Goal: Task Accomplishment & Management: Manage account settings

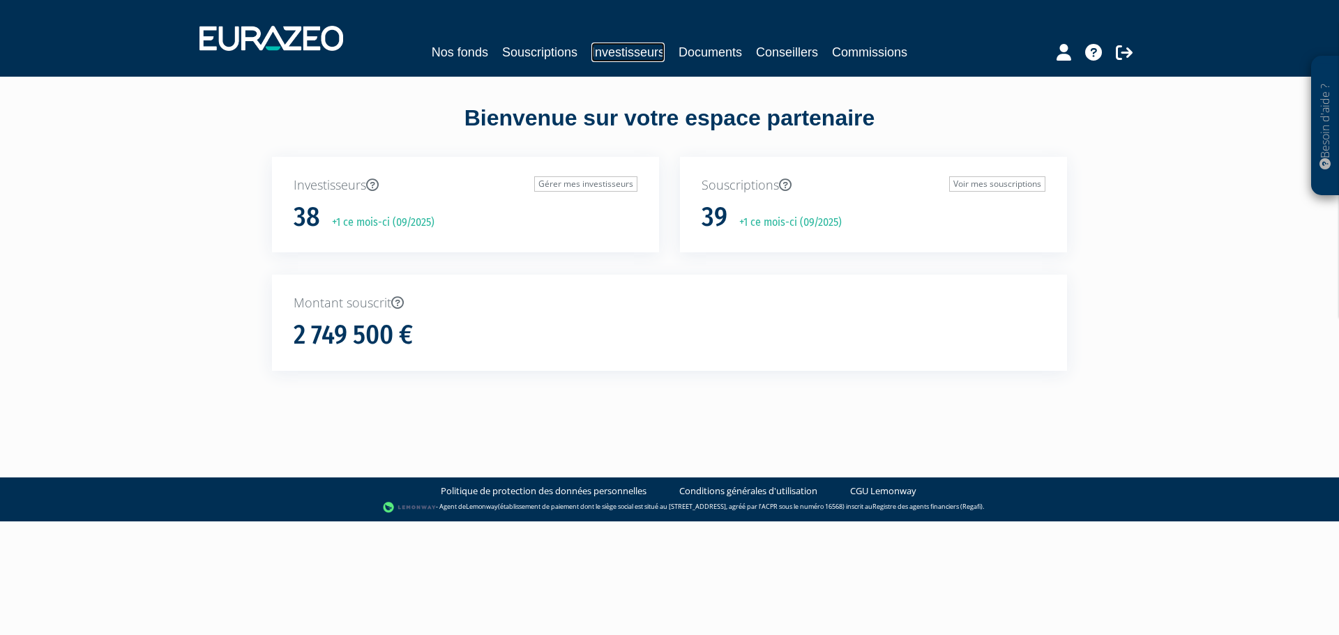
click at [619, 54] on link "Investisseurs" at bounding box center [627, 53] width 73 height 20
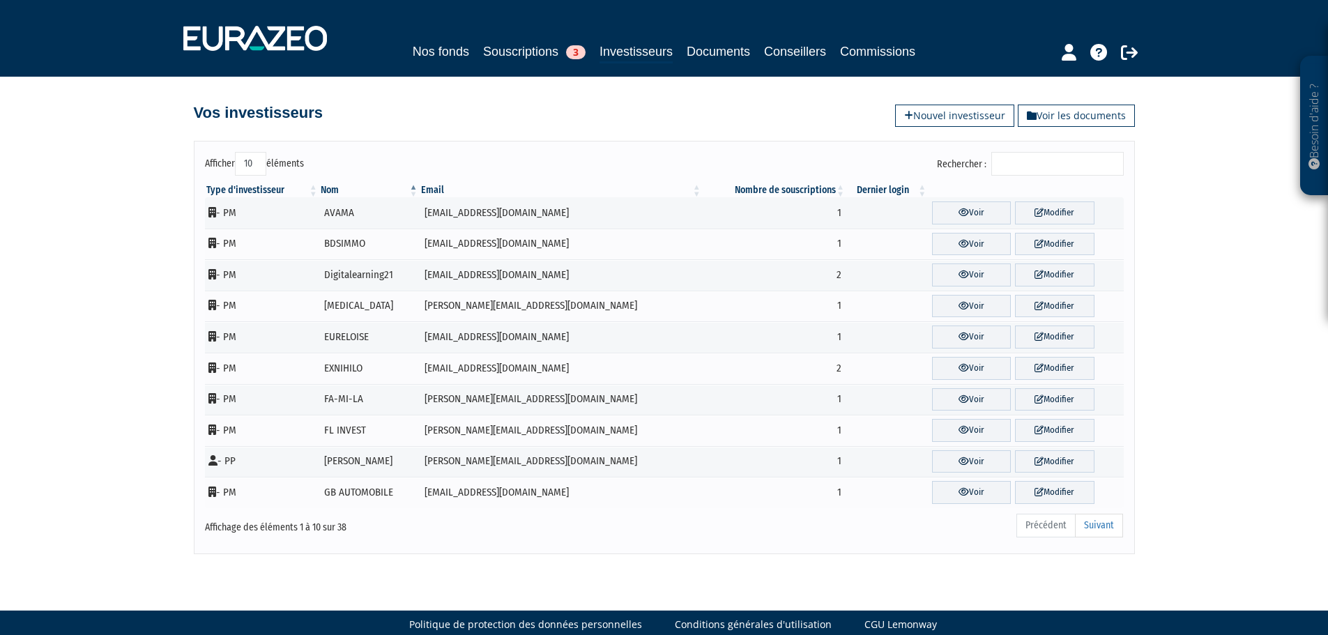
click at [1066, 160] on input "Rechercher :" at bounding box center [1057, 164] width 132 height 24
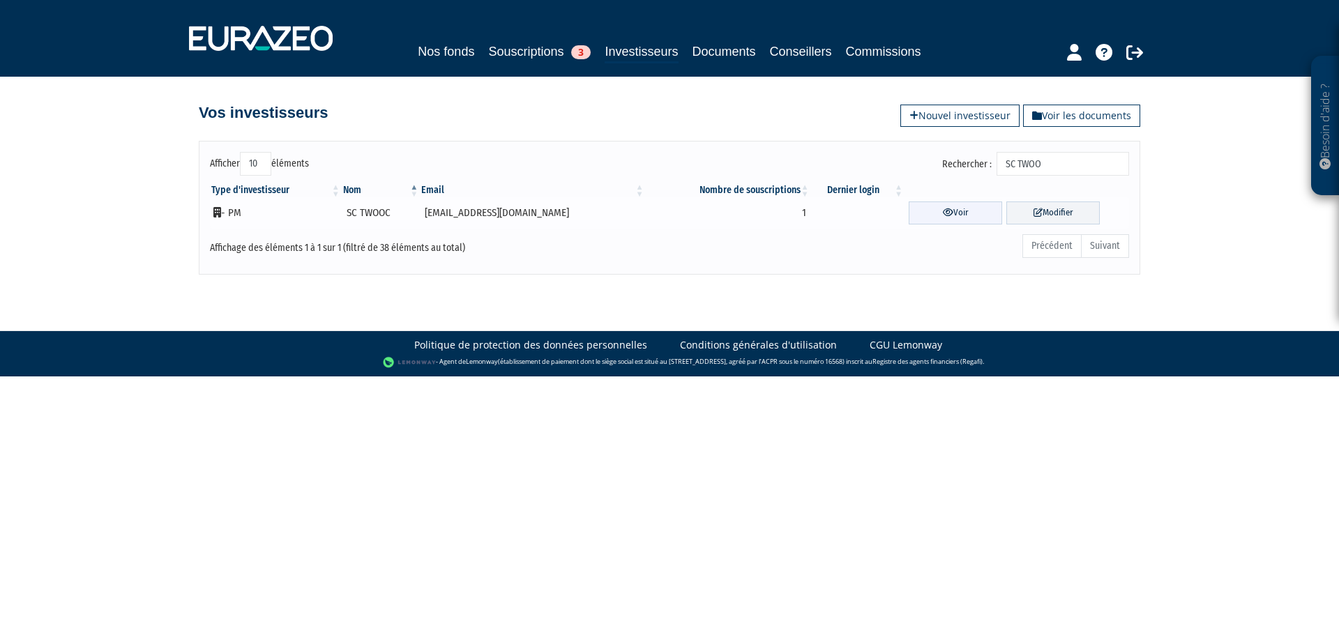
type input "SC TWOO"
click at [954, 206] on link "Voir" at bounding box center [954, 212] width 93 height 23
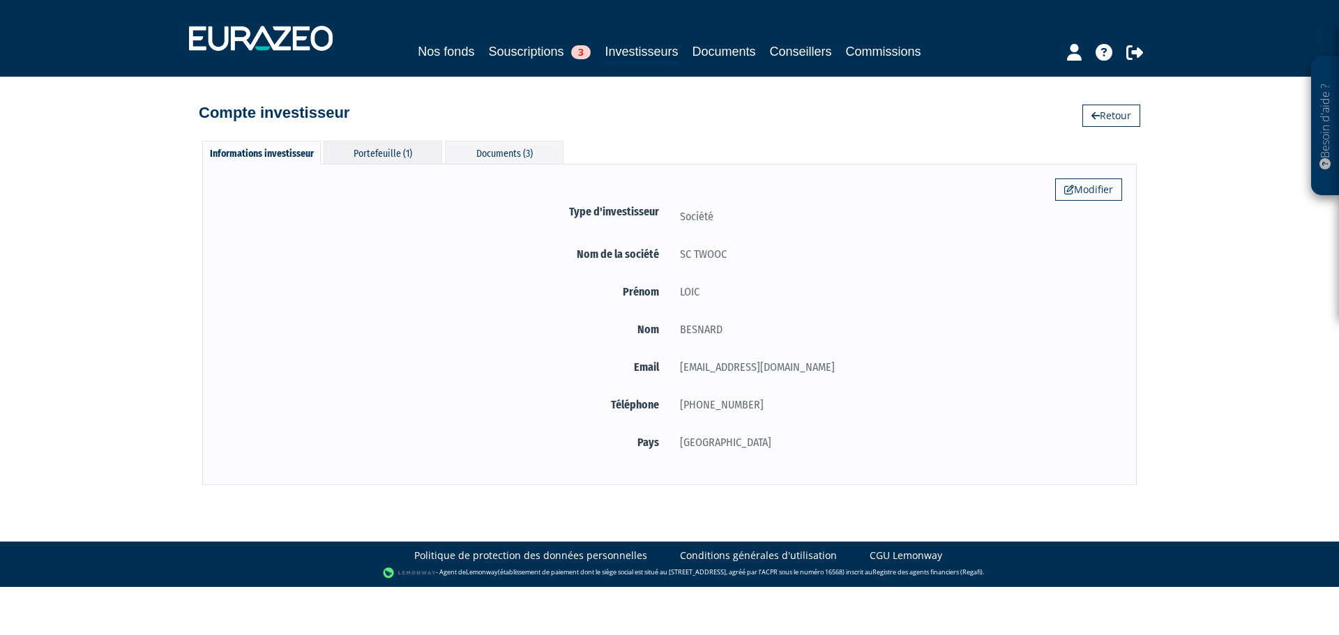
click at [435, 154] on div "Portefeuille (1)" at bounding box center [382, 152] width 119 height 23
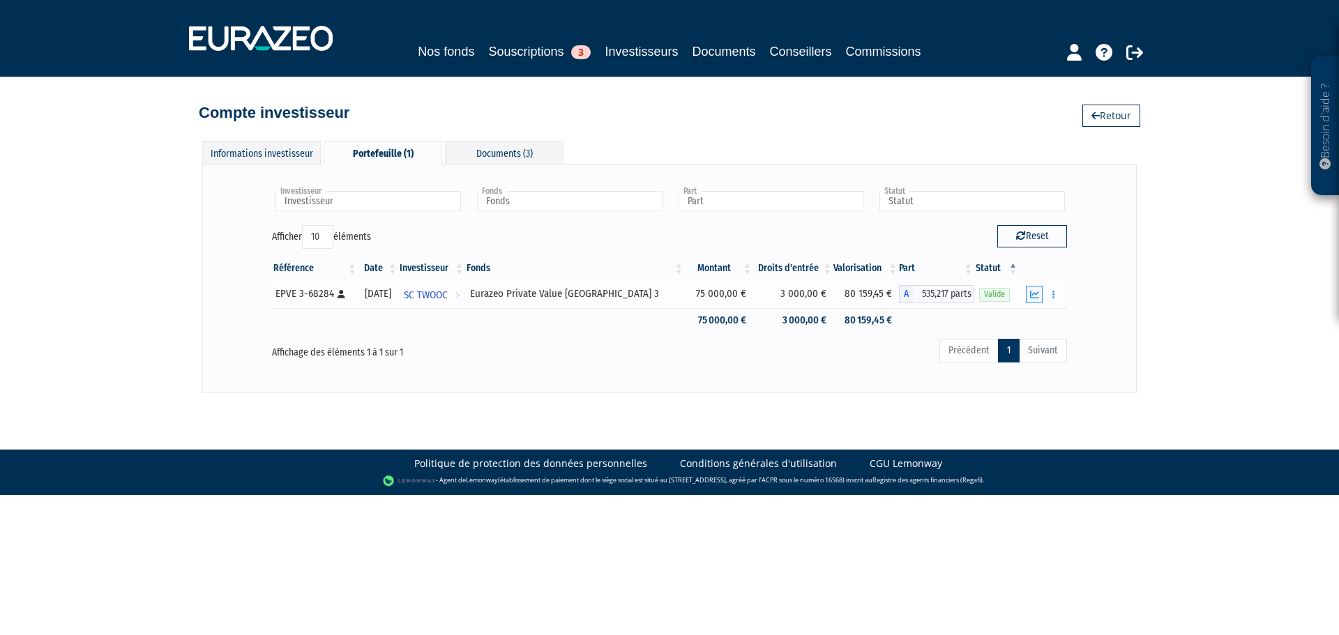
click at [1030, 293] on icon "button" at bounding box center [1034, 294] width 9 height 9
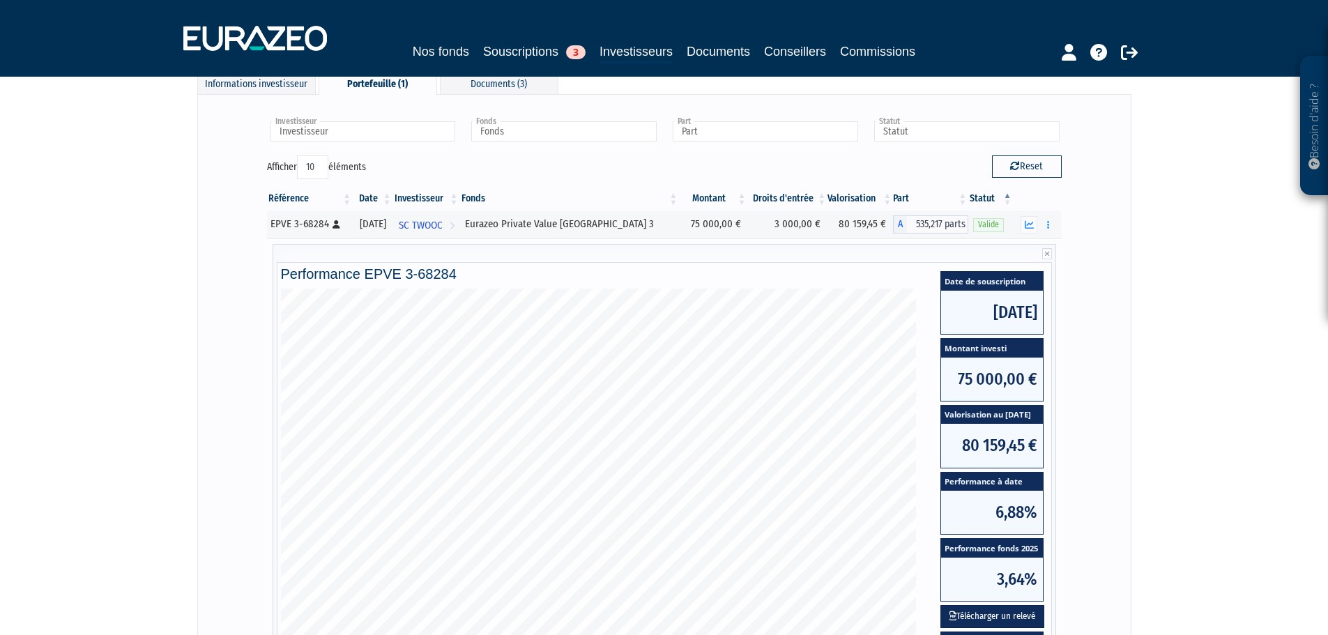
scroll to position [139, 0]
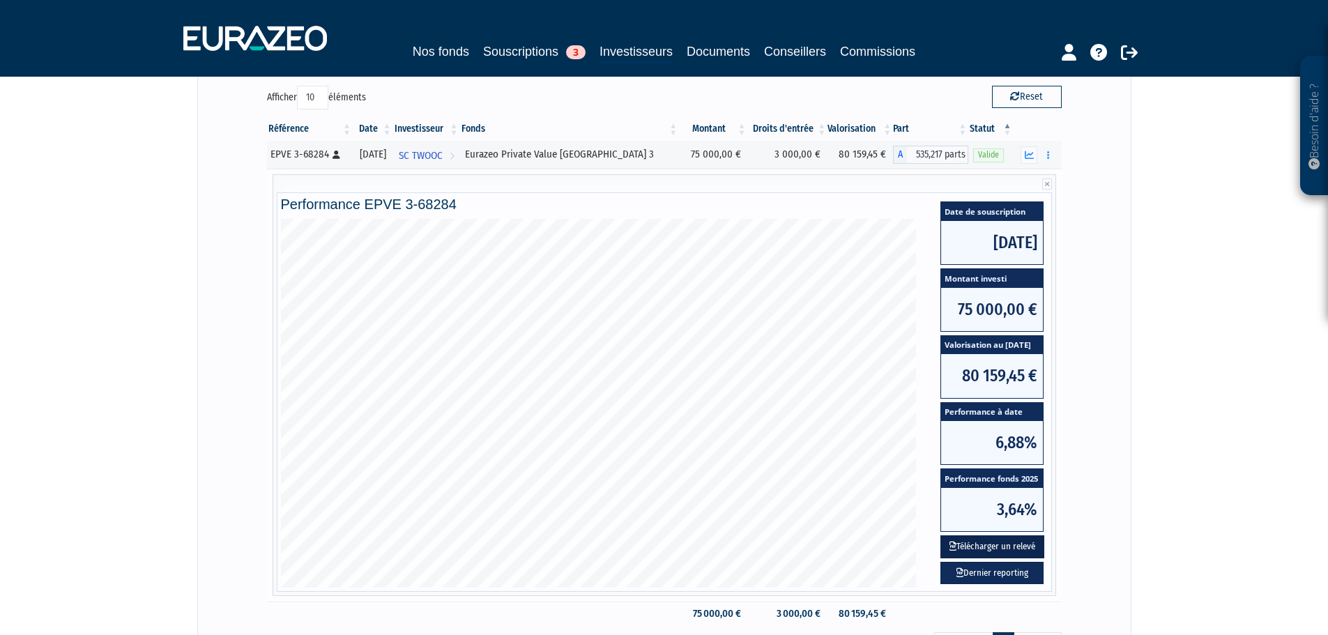
click at [1025, 543] on button "Télécharger un relevé" at bounding box center [993, 546] width 104 height 23
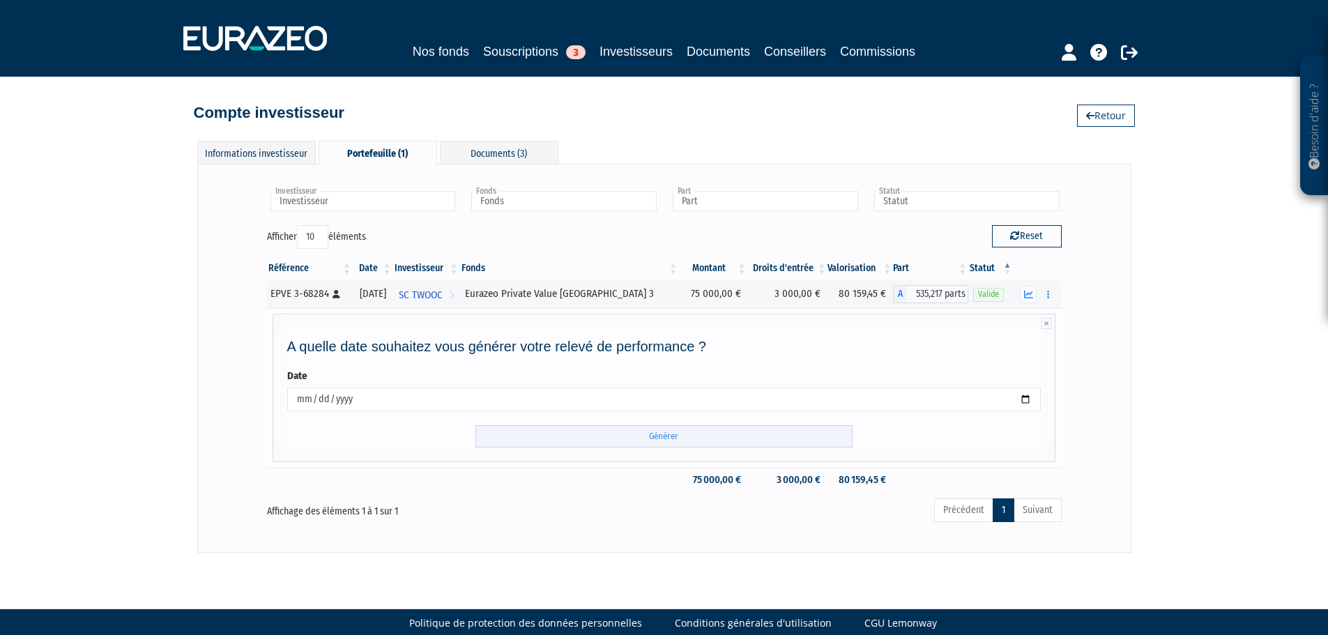
click at [727, 435] on input "Générer" at bounding box center [663, 436] width 377 height 23
